Goal: Transaction & Acquisition: Purchase product/service

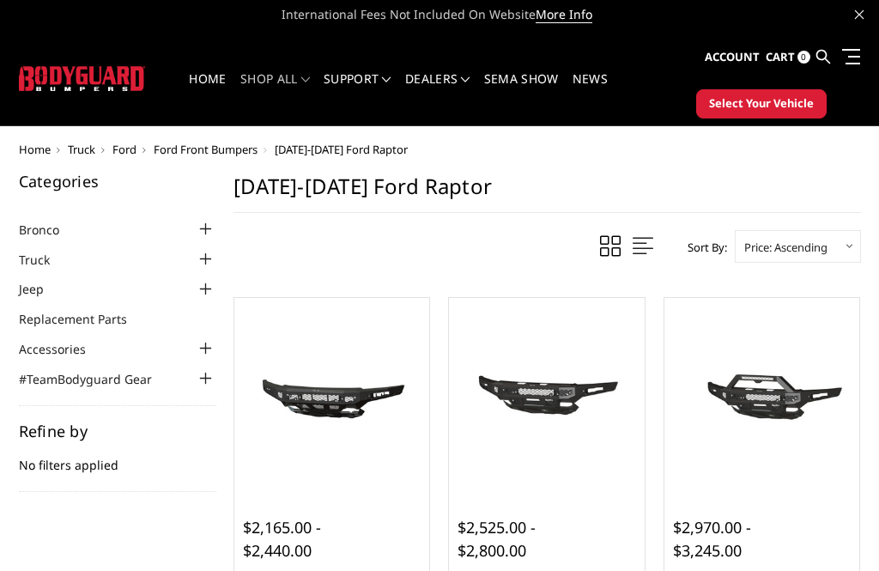
scroll to position [9, 0]
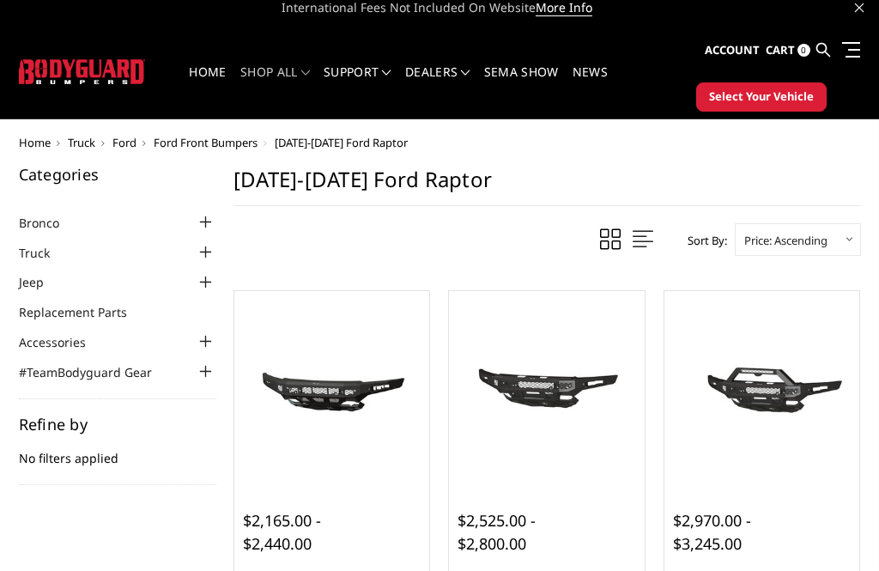
click at [221, 138] on span "Ford Front Bumpers" at bounding box center [206, 142] width 104 height 15
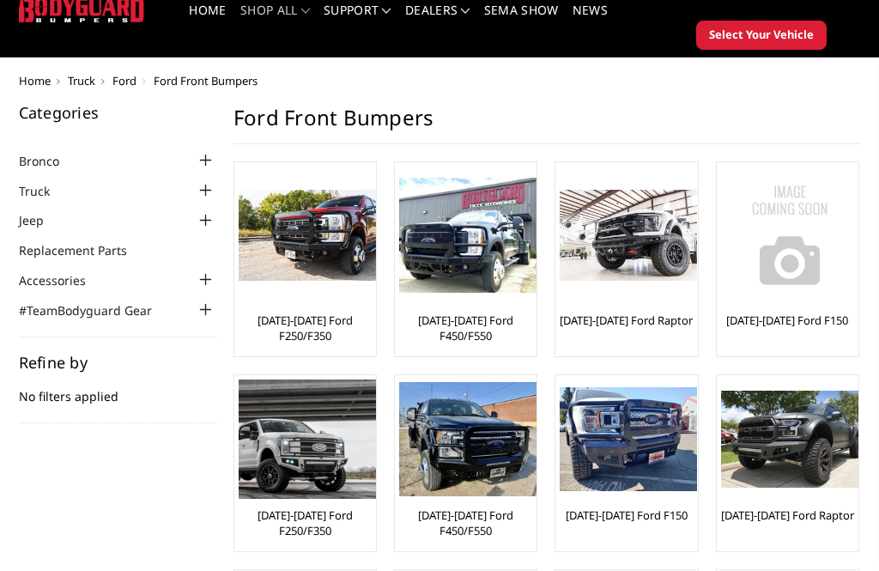
scroll to position [71, 0]
click at [301, 521] on link "[DATE]-[DATE] Ford F250/F350" at bounding box center [305, 522] width 133 height 31
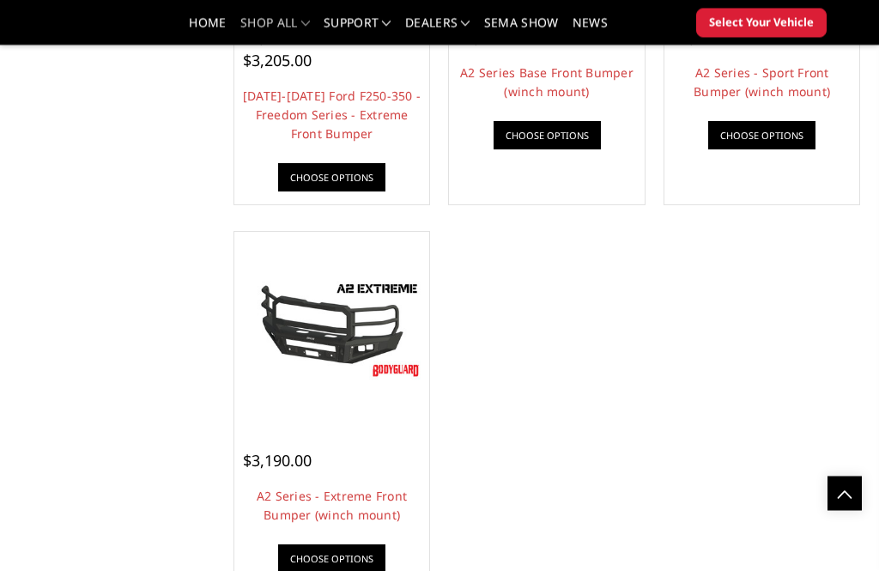
scroll to position [1289, 0]
click at [333, 356] on img at bounding box center [332, 328] width 187 height 105
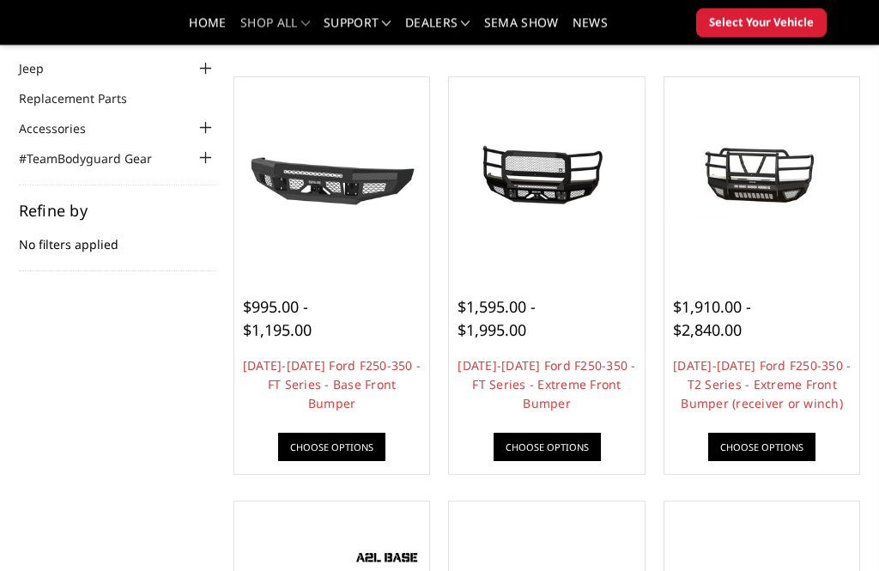
scroll to position [173, 0]
click at [561, 379] on link "2017-2022 Ford F250-350 - FT Series - Extreme Front Bumper" at bounding box center [547, 384] width 178 height 54
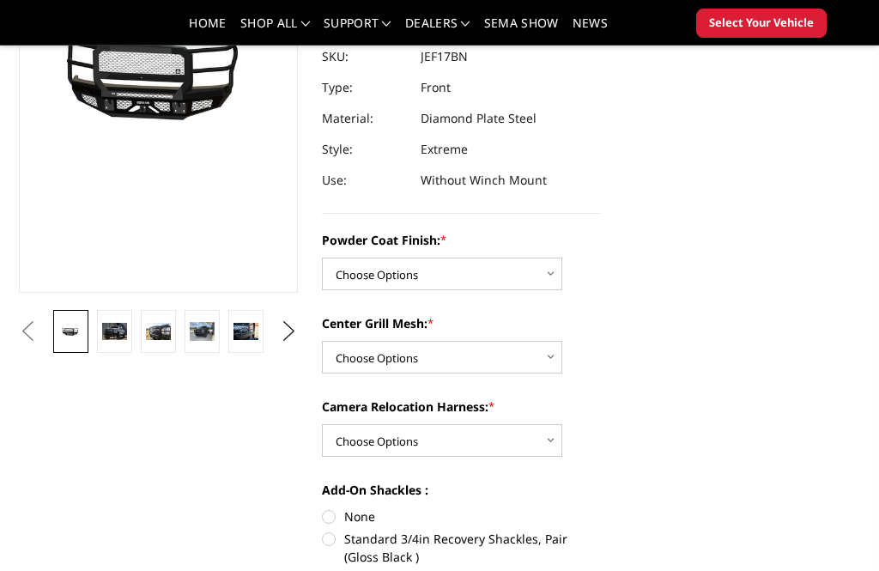
scroll to position [267, 0]
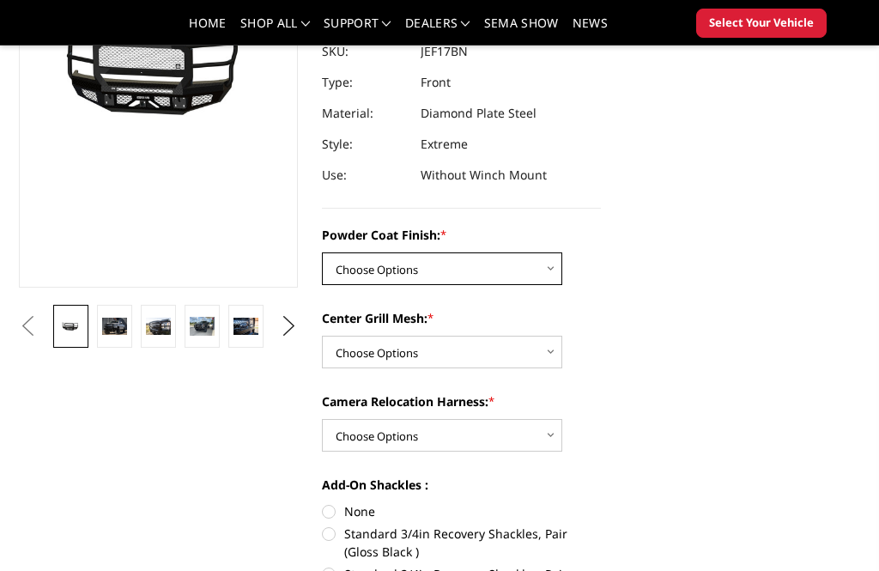
click at [534, 264] on select "Choose Options Bare Metal Gloss Black Powder Coat Textured Black Powder Coat" at bounding box center [442, 268] width 240 height 33
select select "3223"
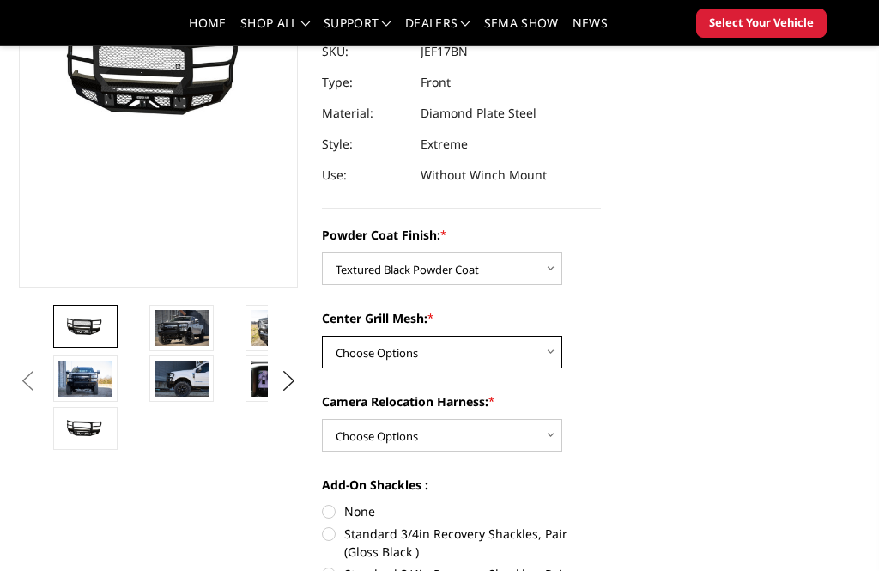
click at [504, 342] on select "Choose Options WITH Expanded Metal in Center Grill WITHOUT Expanded Metal in Ce…" at bounding box center [442, 352] width 240 height 33
select select "3224"
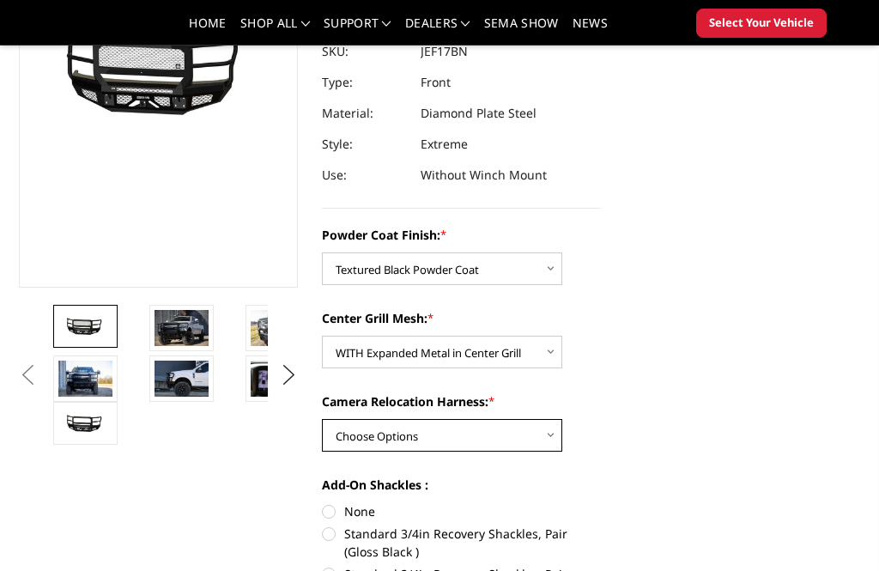
click at [507, 427] on select "Choose Options WITH Camera Relocation Harness WITHOUT Camera Relocation Harness" at bounding box center [442, 435] width 240 height 33
select select "3226"
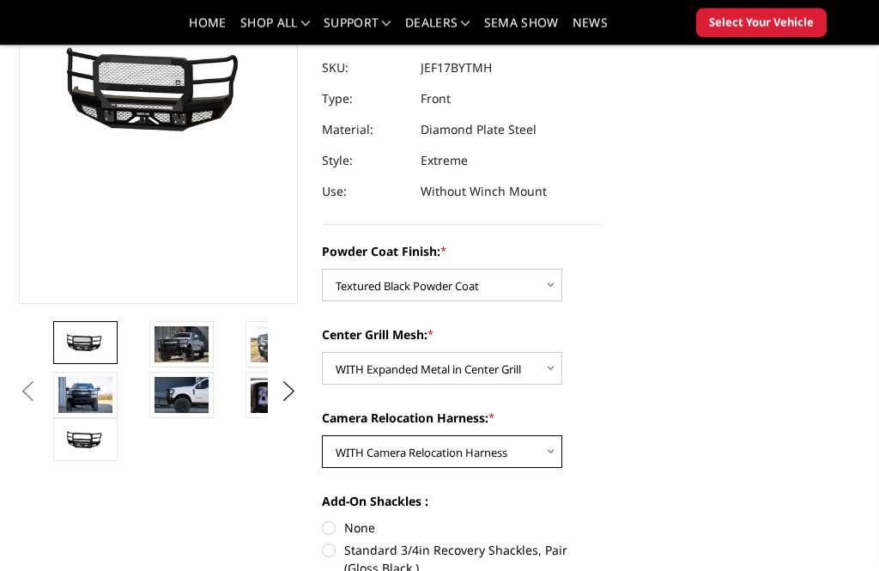
scroll to position [252, 0]
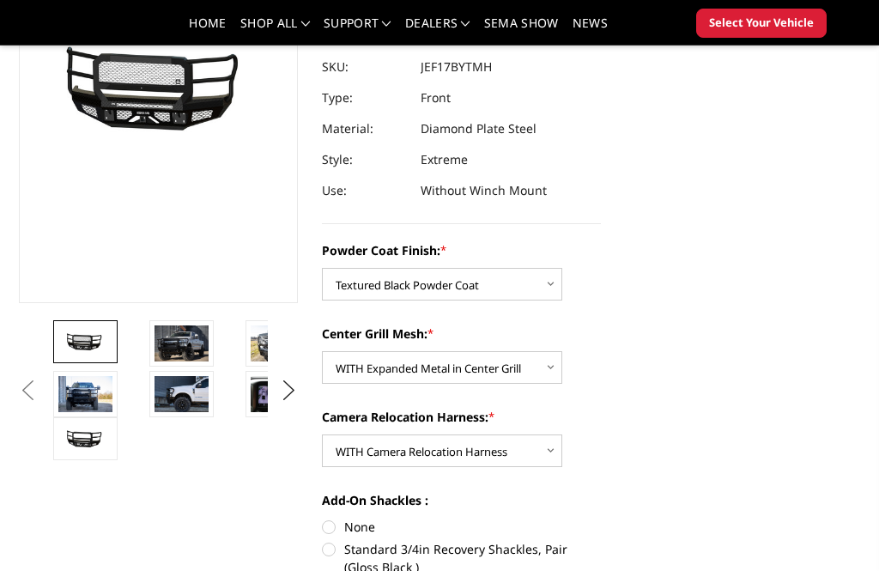
click at [174, 348] on img at bounding box center [182, 343] width 54 height 36
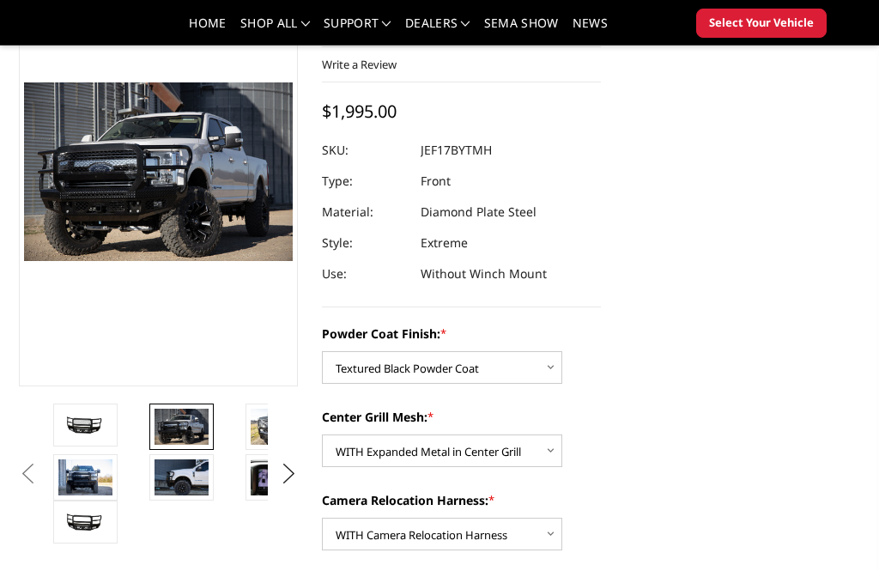
scroll to position [165, 0]
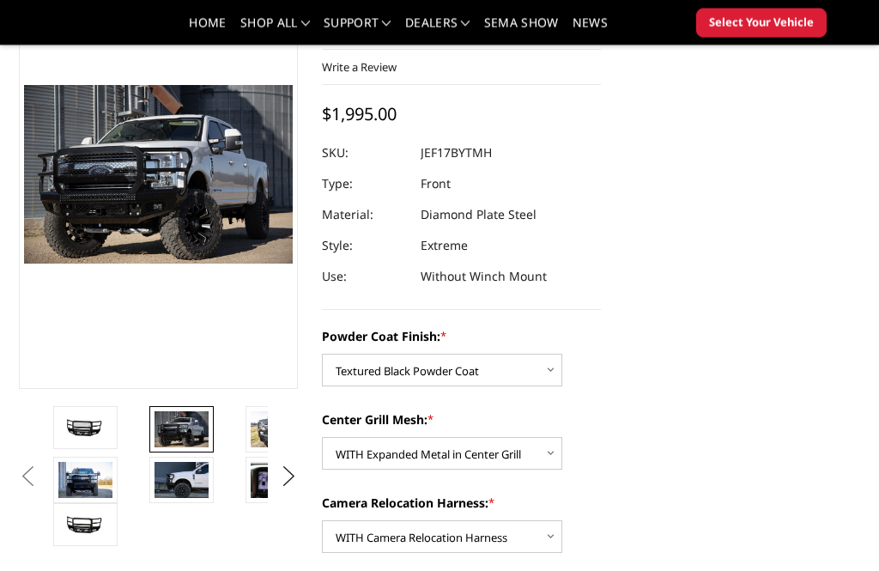
click at [79, 480] on img at bounding box center [85, 481] width 54 height 36
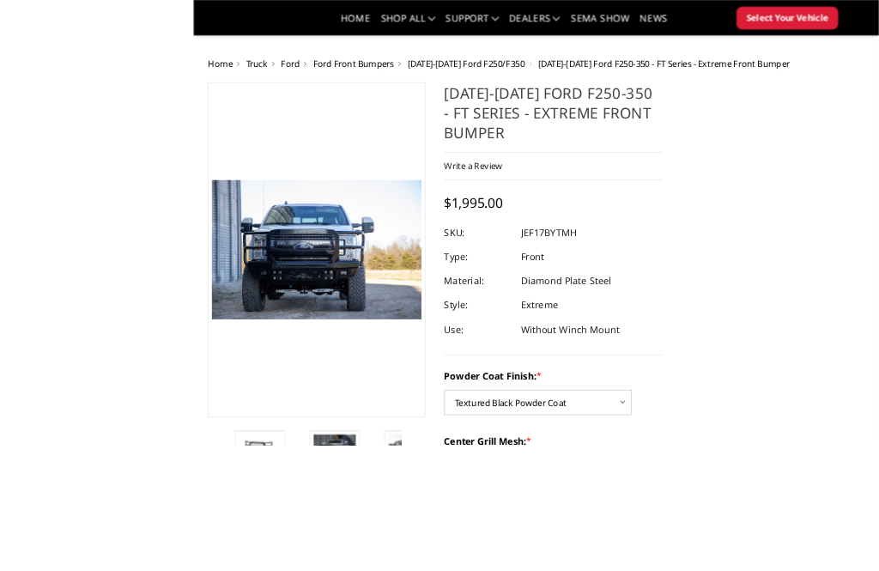
scroll to position [122, 0]
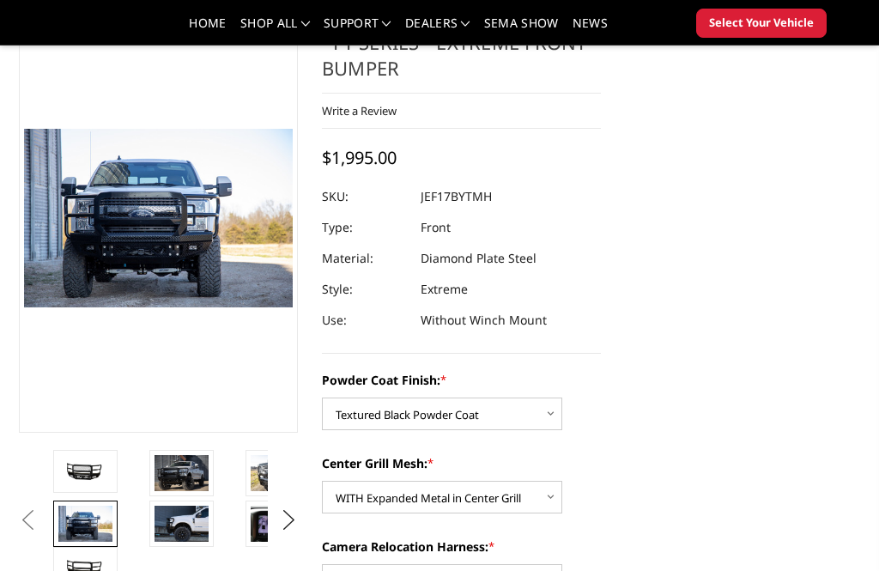
click at [292, 515] on button "Next" at bounding box center [289, 520] width 26 height 26
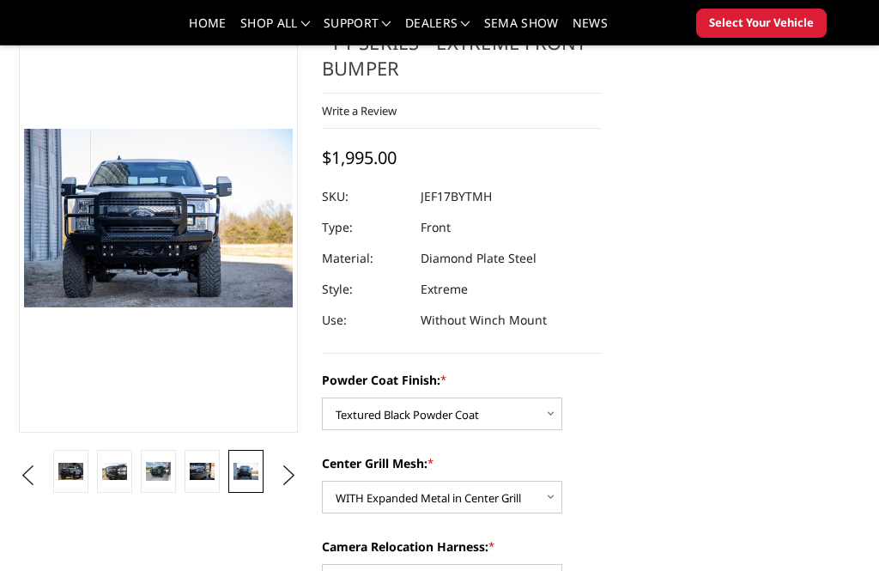
click at [246, 471] on img at bounding box center [245, 471] width 25 height 16
click at [289, 473] on button "Next" at bounding box center [289, 476] width 26 height 26
click at [251, 467] on img at bounding box center [245, 471] width 25 height 16
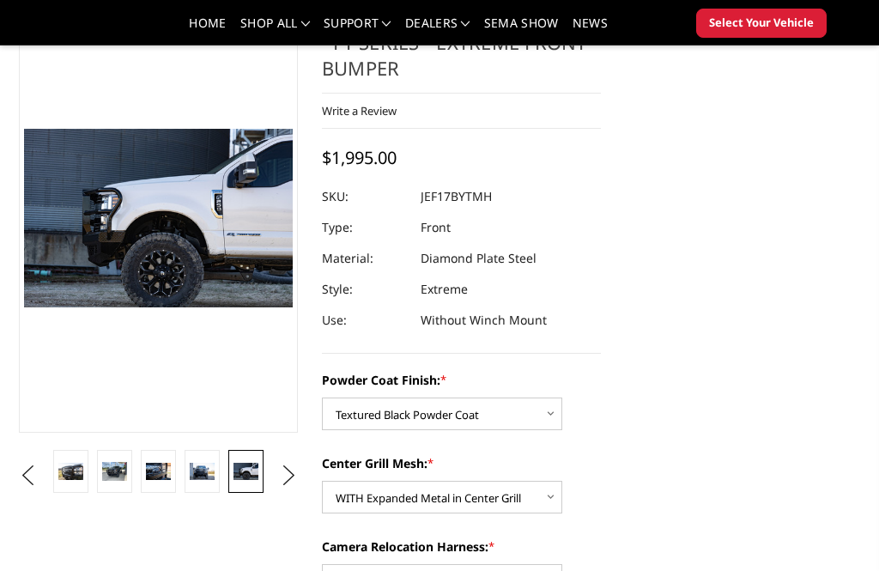
click at [291, 473] on button "Next" at bounding box center [289, 476] width 26 height 26
click at [250, 467] on img at bounding box center [245, 471] width 25 height 16
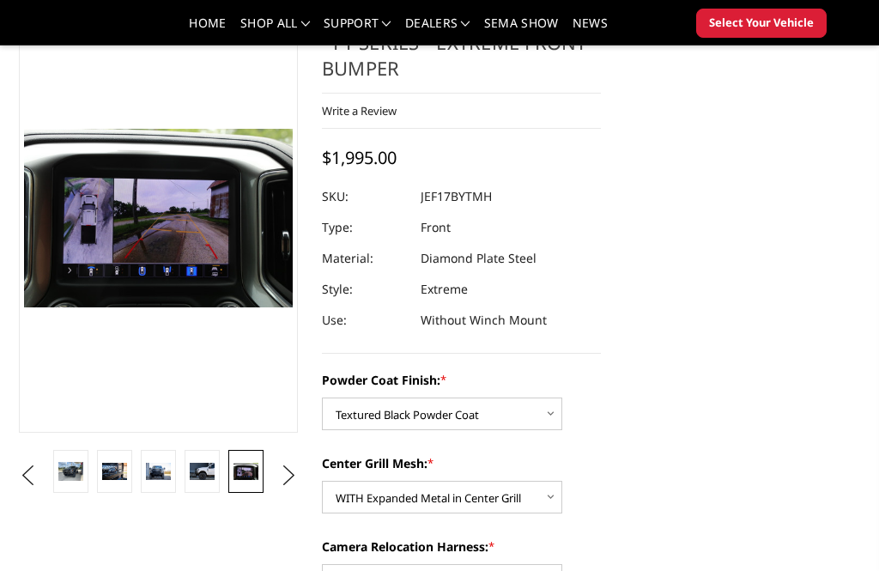
click at [298, 474] on button "Next" at bounding box center [289, 476] width 26 height 26
click at [256, 471] on img at bounding box center [245, 471] width 25 height 16
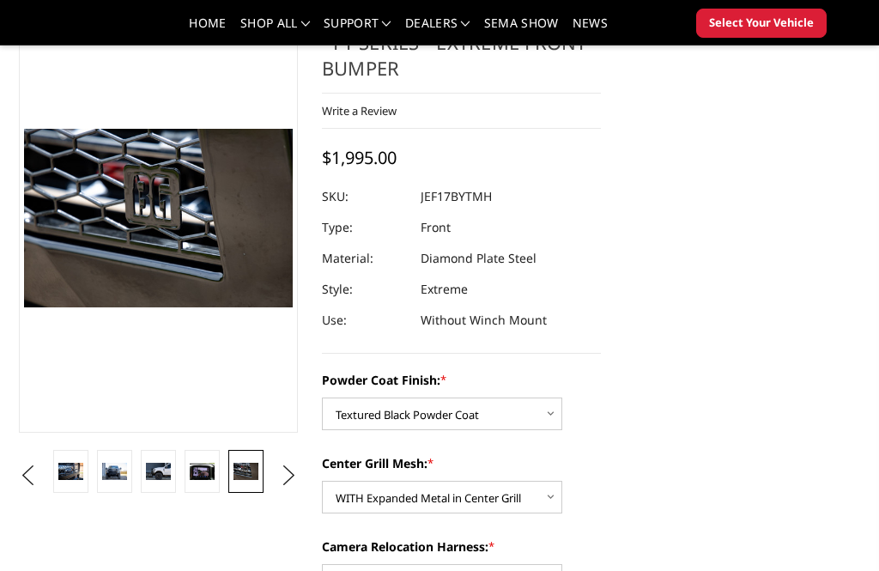
click at [300, 474] on button "Next" at bounding box center [289, 476] width 26 height 26
click at [298, 480] on button "Next" at bounding box center [289, 476] width 26 height 26
click at [292, 476] on button "Next" at bounding box center [289, 476] width 26 height 26
click at [209, 473] on img at bounding box center [202, 471] width 25 height 16
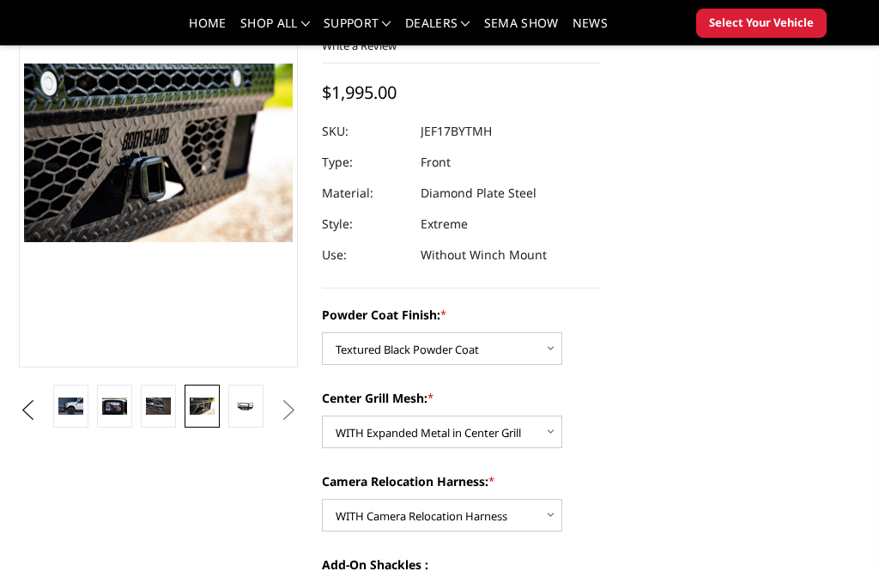
scroll to position [195, 0]
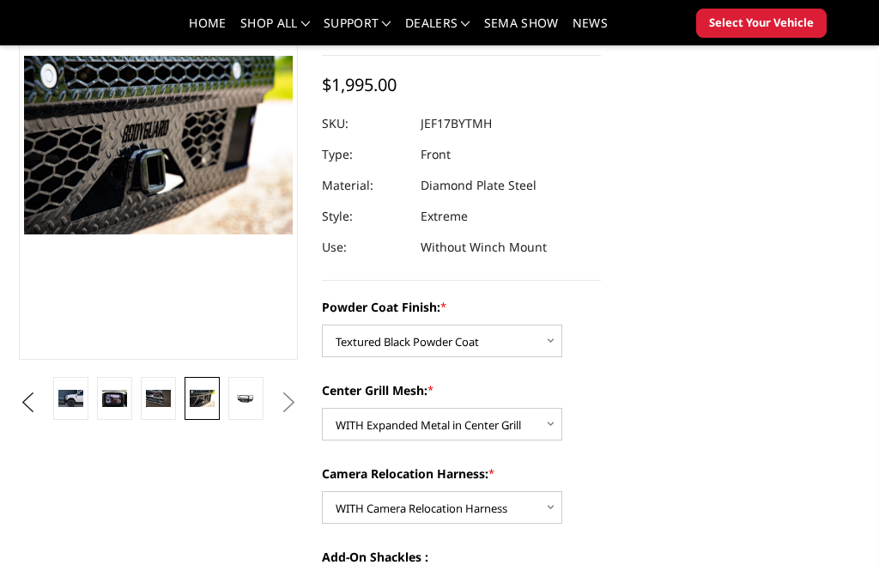
click at [22, 394] on button "Previous" at bounding box center [28, 403] width 26 height 26
click at [22, 386] on ul "Previous Next" at bounding box center [159, 402] width 288 height 51
click at [29, 396] on button "Previous" at bounding box center [28, 403] width 26 height 26
click at [26, 395] on button "Previous" at bounding box center [28, 403] width 26 height 26
click at [25, 397] on button "Previous" at bounding box center [28, 403] width 26 height 26
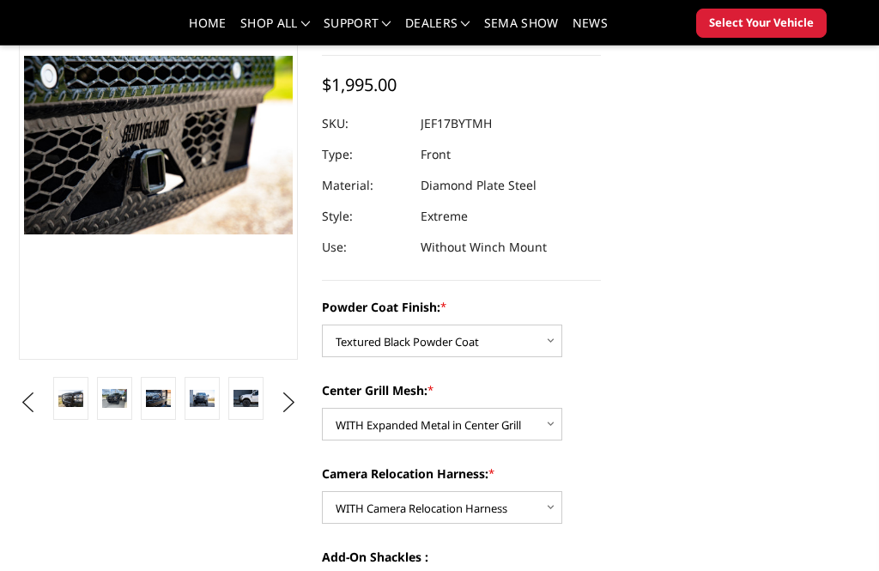
click at [21, 394] on button "Previous" at bounding box center [28, 403] width 26 height 26
click at [27, 396] on button "Previous" at bounding box center [28, 403] width 26 height 26
click at [114, 397] on img at bounding box center [114, 398] width 25 height 16
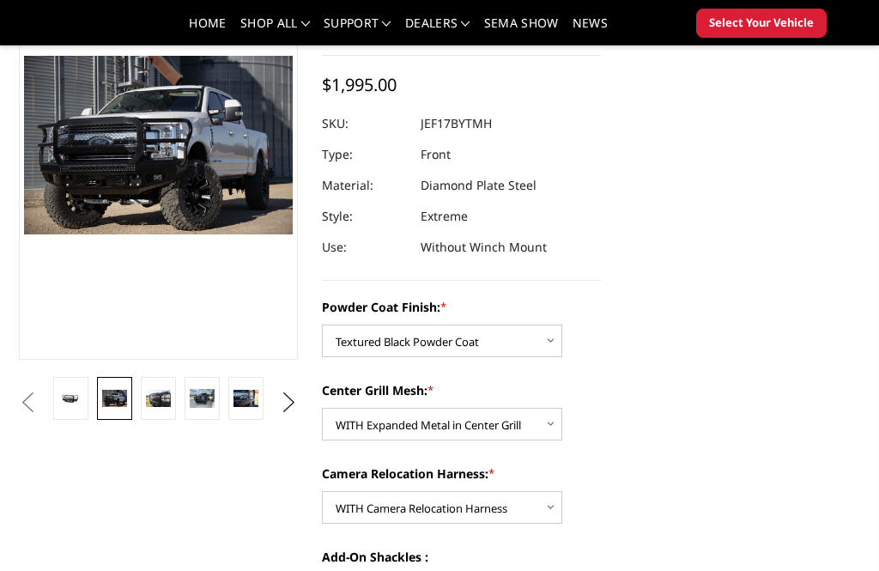
click at [297, 398] on button "Next" at bounding box center [289, 403] width 26 height 26
click at [124, 399] on img at bounding box center [114, 398] width 25 height 16
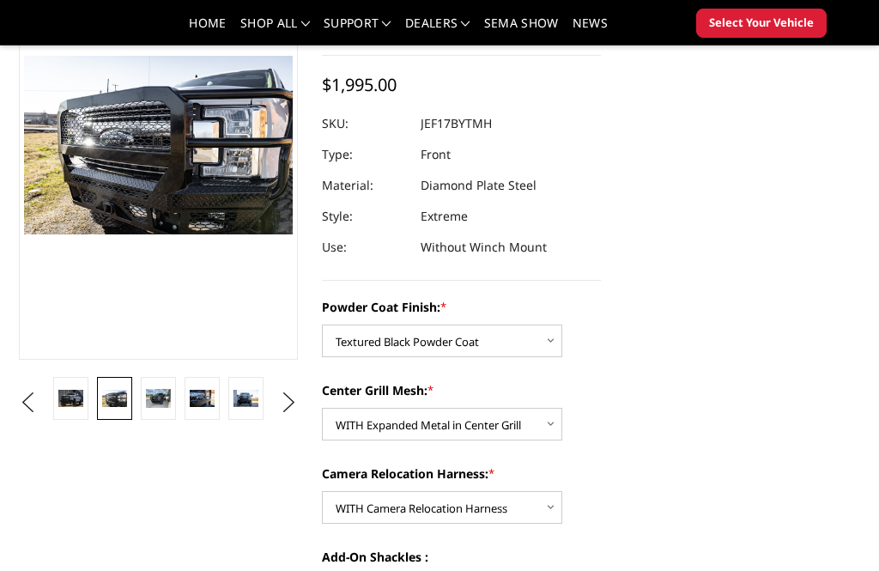
click at [167, 396] on img at bounding box center [158, 398] width 25 height 19
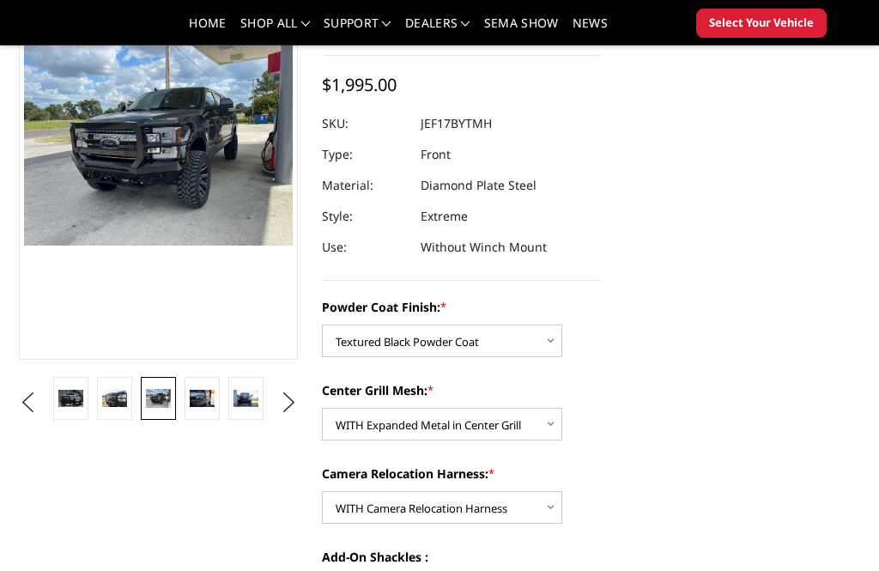
click at [214, 395] on img at bounding box center [202, 398] width 25 height 16
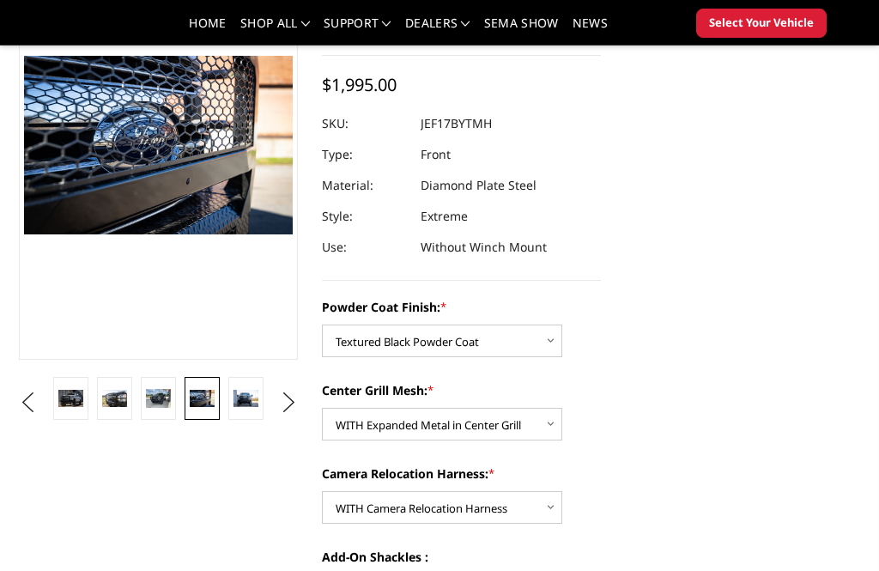
click at [258, 399] on img at bounding box center [245, 398] width 25 height 16
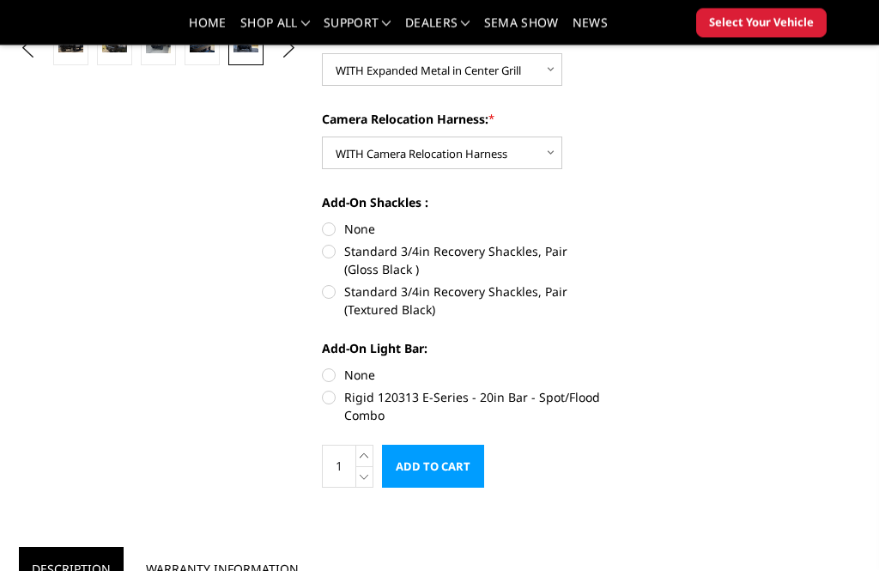
scroll to position [549, 0]
click at [340, 401] on label "Rigid 120313 E-Series - 20in Bar - Spot/Flood Combo" at bounding box center [461, 406] width 279 height 36
click at [601, 367] on input "Rigid 120313 E-Series - 20in Bar - Spot/Flood Combo" at bounding box center [601, 366] width 1 height 1
radio input "true"
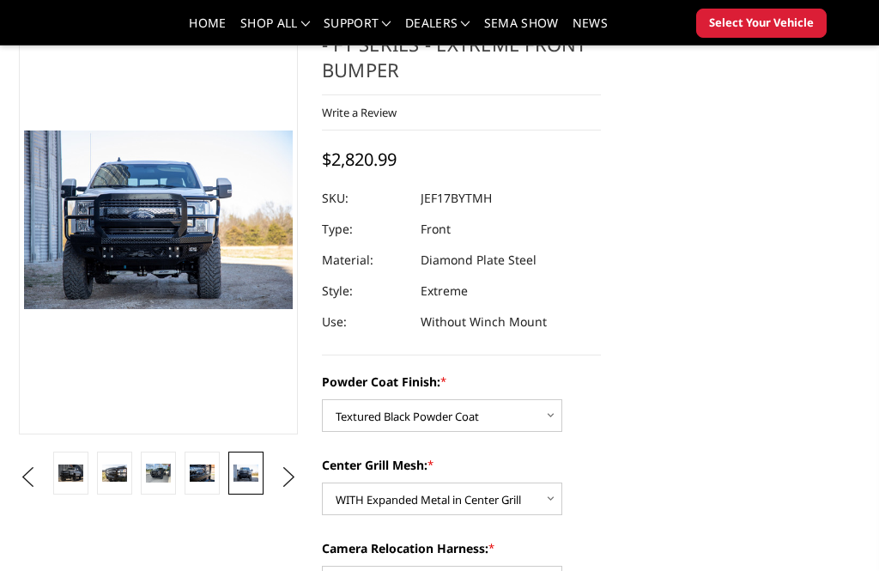
scroll to position [0, 0]
